Goal: Navigation & Orientation: Find specific page/section

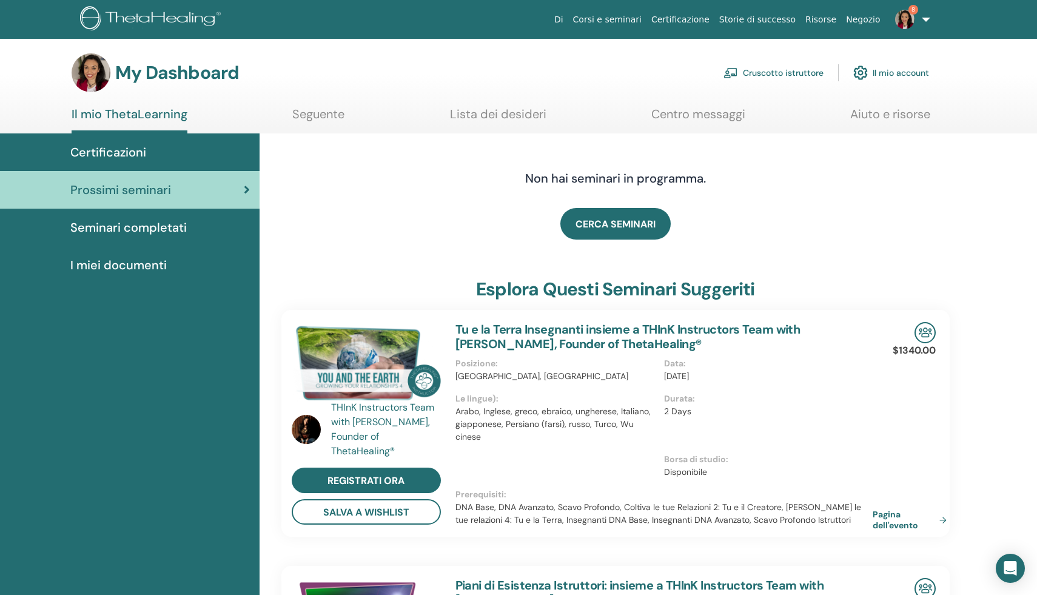
click at [761, 75] on link "Cruscotto istruttore" at bounding box center [773, 72] width 100 height 27
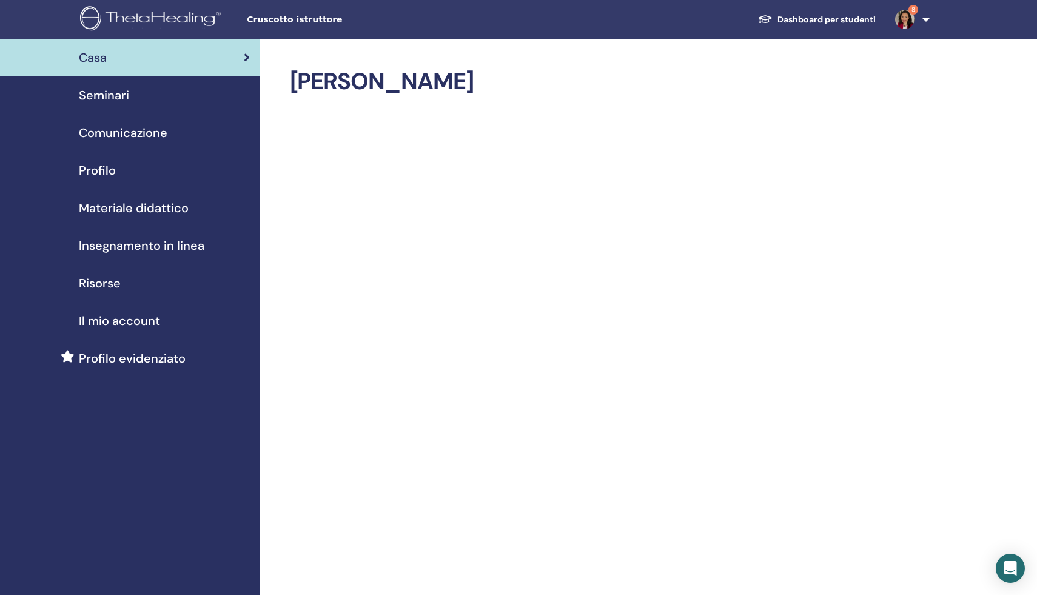
click at [113, 99] on span "Seminari" at bounding box center [104, 95] width 50 height 18
